Goal: Task Accomplishment & Management: Complete application form

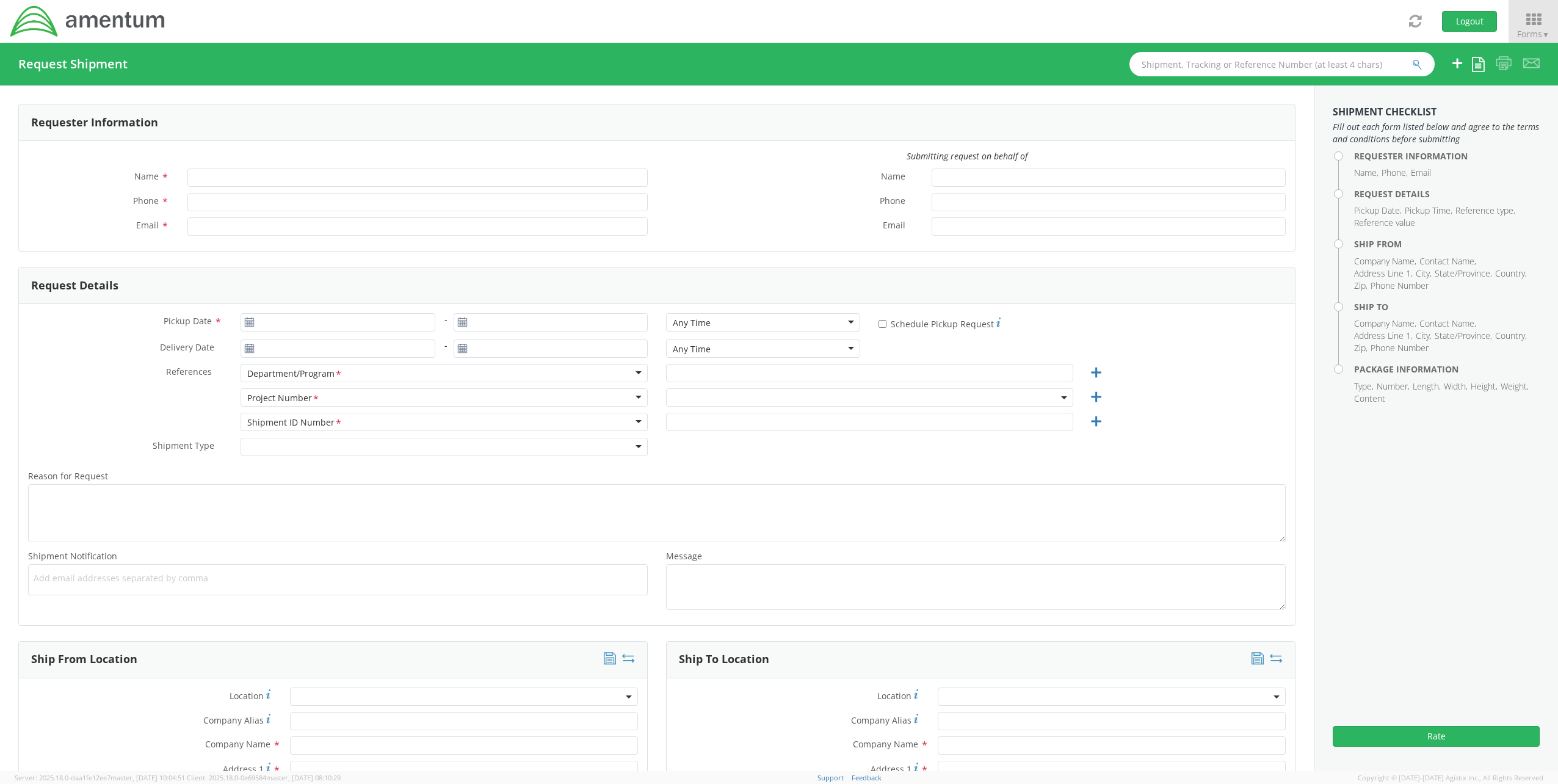
type input "[PERSON_NAME]"
type input "[PERSON_NAME][EMAIL_ADDRESS][PERSON_NAME][DOMAIN_NAME]"
click at [799, 398] on span at bounding box center [870, 397] width 407 height 18
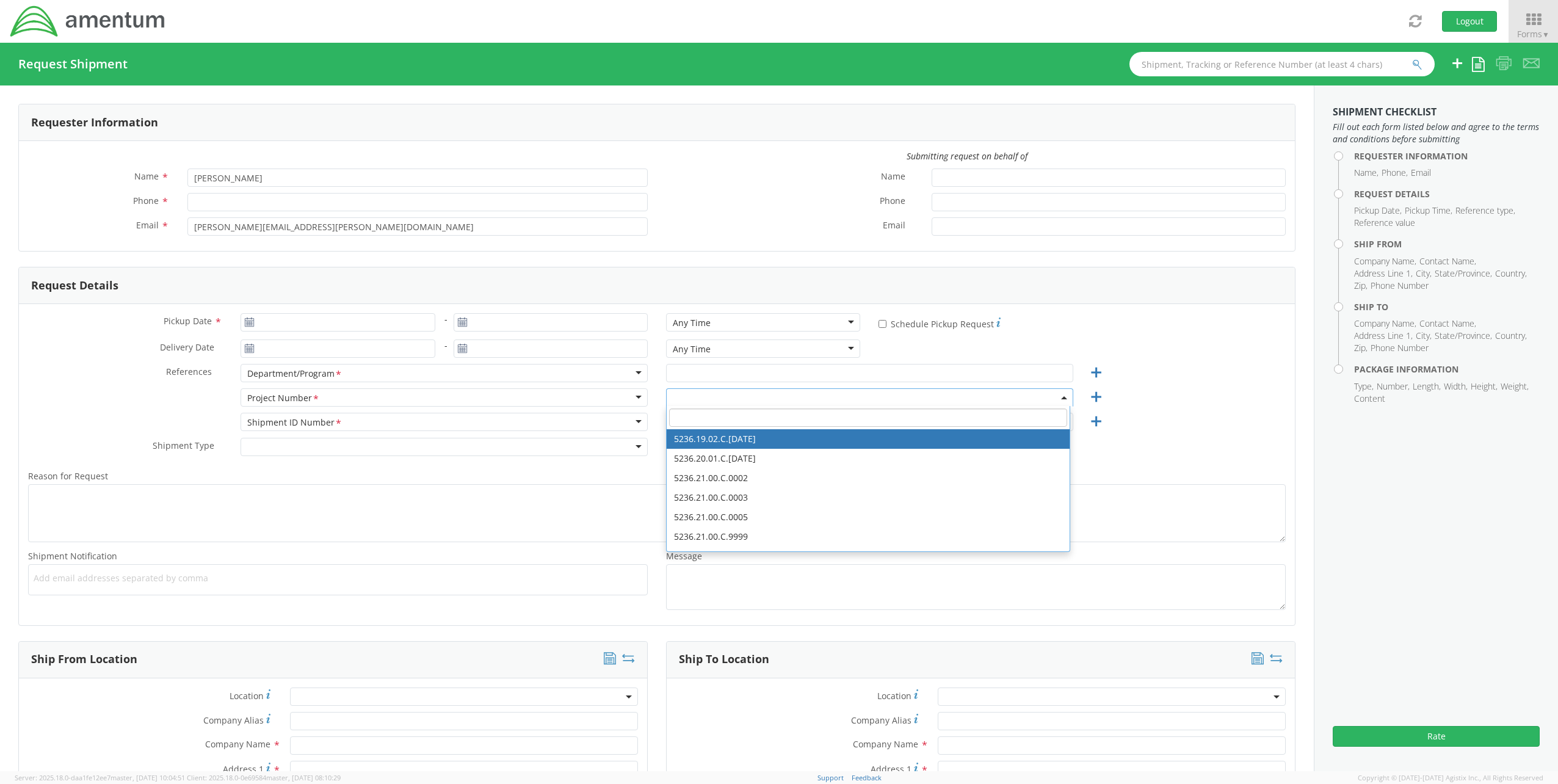
click at [742, 419] on input "search" at bounding box center [868, 417] width 398 height 18
select select "ADMN.100123.DSKSP"
paste input "ovhd.100316.clooo"
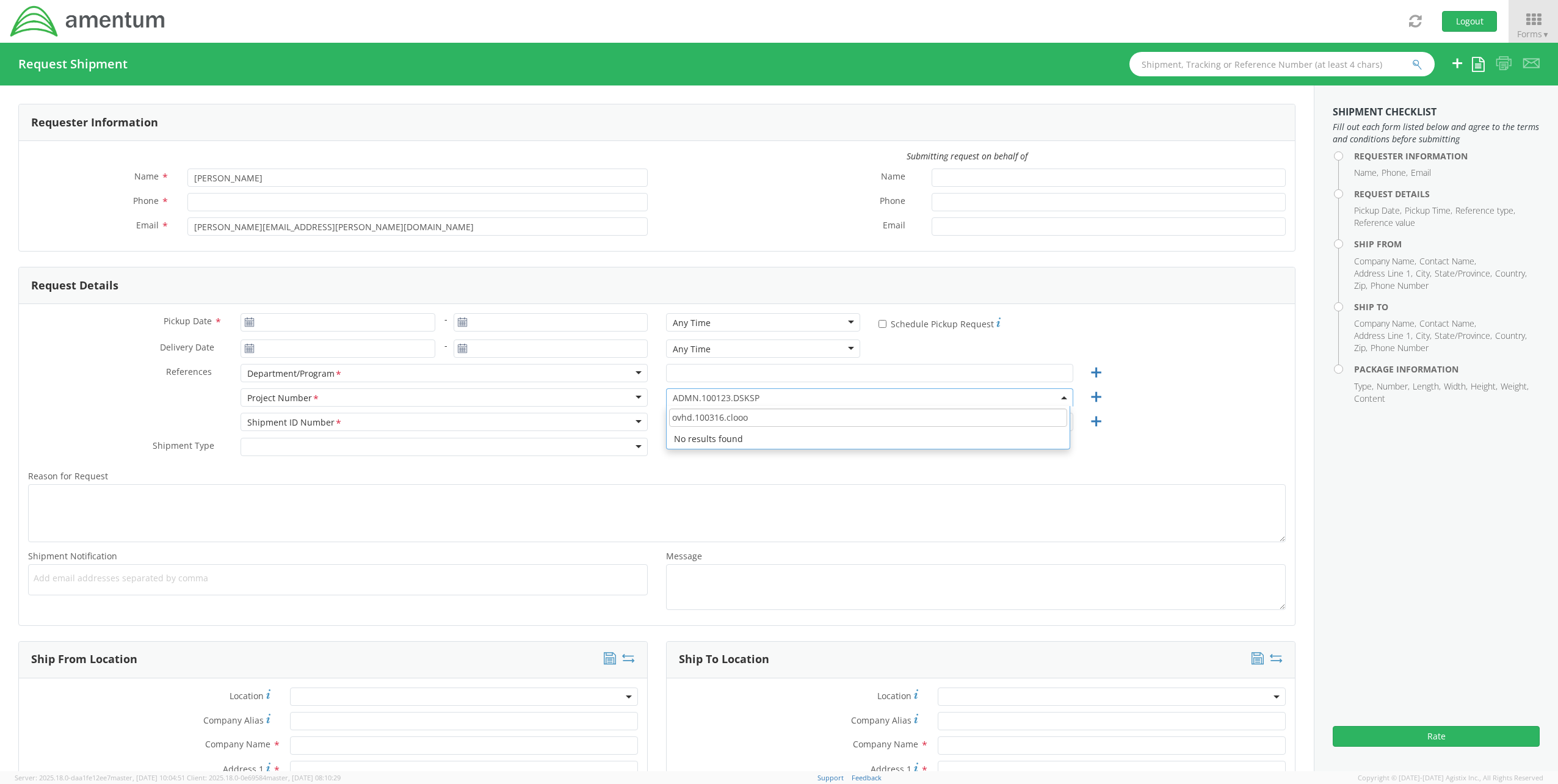
click at [728, 416] on input "ovhd.100316.clooo" at bounding box center [868, 417] width 398 height 18
click at [750, 418] on input "ovhd.100316.clooo" at bounding box center [868, 417] width 398 height 18
drag, startPoint x: 688, startPoint y: 416, endPoint x: 631, endPoint y: 405, distance: 58.1
click at [629, 411] on div "Project Number <span class="required">*</span> Project Number * Account Type Ac…" at bounding box center [657, 400] width 1276 height 24
drag, startPoint x: 766, startPoint y: 416, endPoint x: 613, endPoint y: 413, distance: 153.0
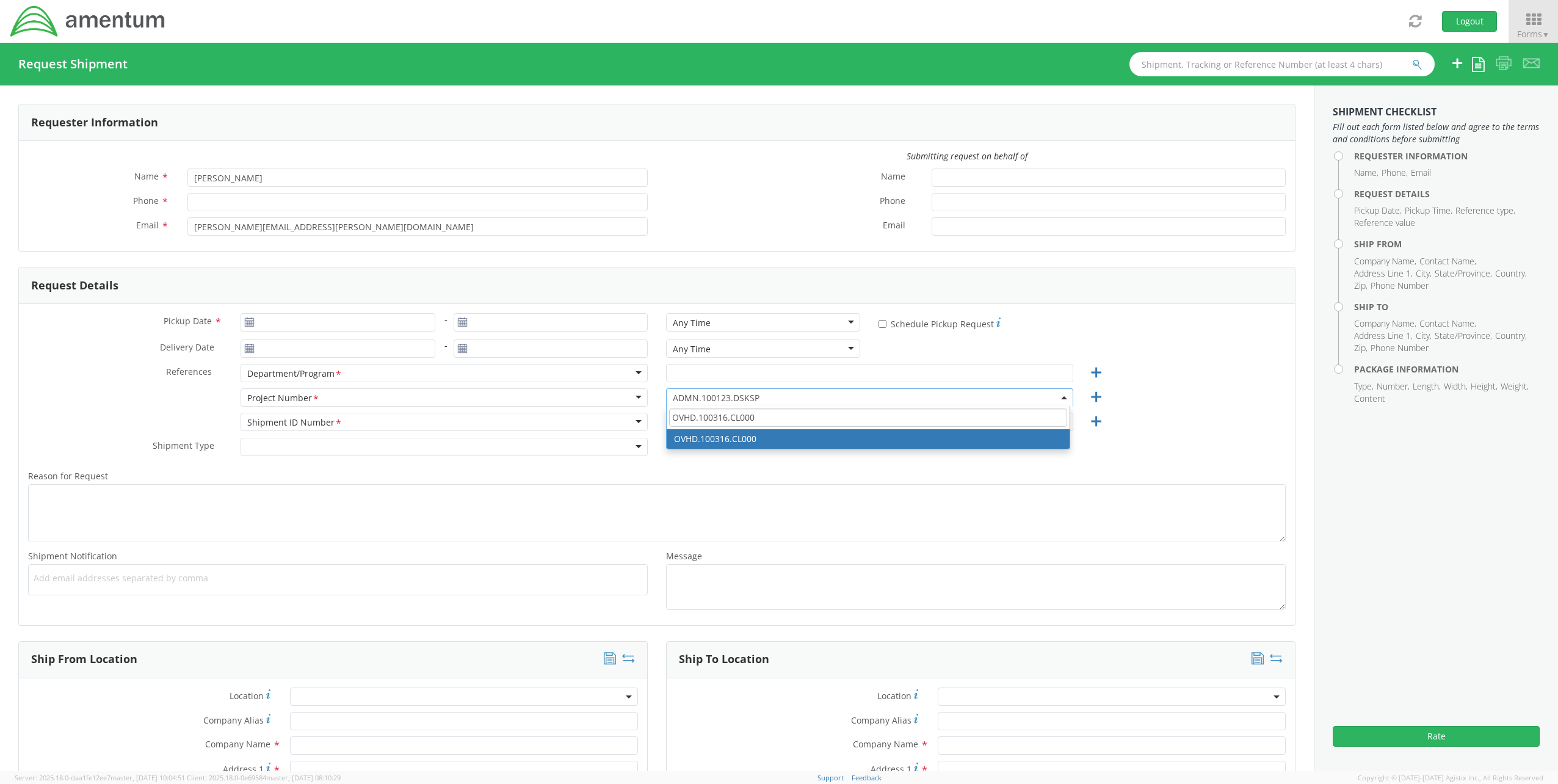
click at [613, 413] on div "Pickup Date * - Any Time Any Time Any Time 7:00 am - 10:00 am 10:00 am - 1:00 p…" at bounding box center [657, 465] width 1276 height 321
type input "OVHD.100316.CL000"
